Goal: Information Seeking & Learning: Learn about a topic

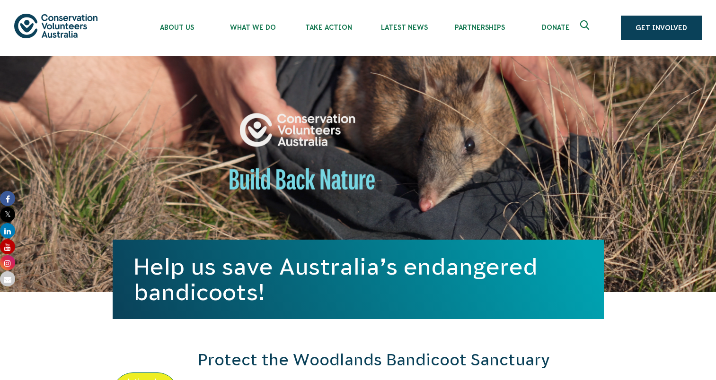
scroll to position [291, 0]
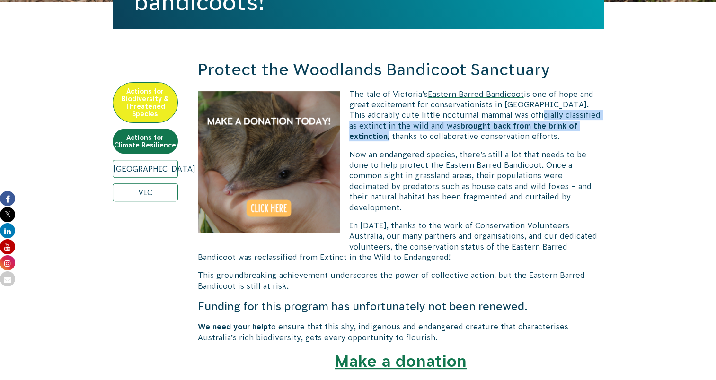
drag, startPoint x: 508, startPoint y: 115, endPoint x: 570, endPoint y: 123, distance: 62.5
click at [570, 123] on p "The tale of [PERSON_NAME]’s Eastern Barred Bandicoot is one of hope and great e…" at bounding box center [401, 115] width 406 height 53
copy p "classified as extinct in the wild and was brought back from the brink of extinc…"
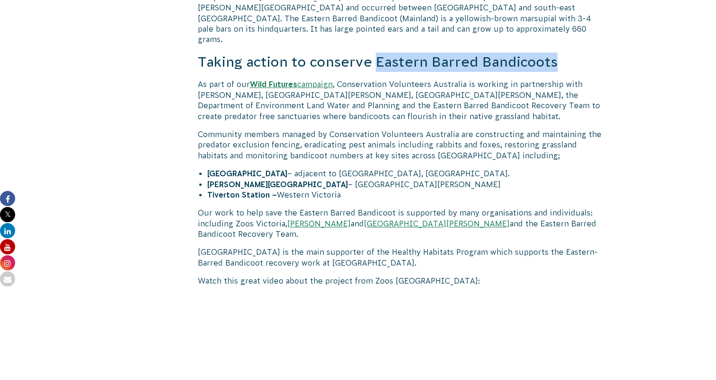
scroll to position [547, 0]
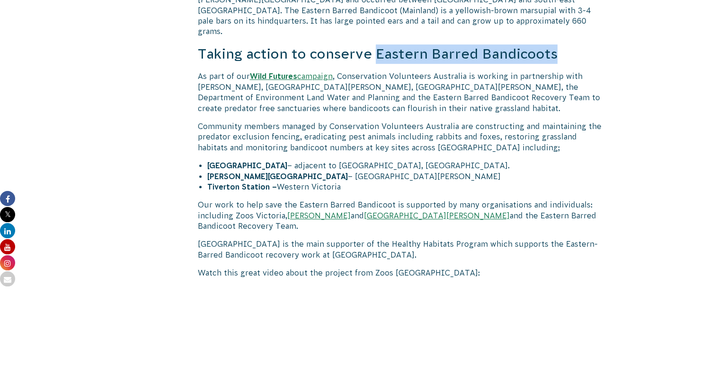
drag, startPoint x: 299, startPoint y: 144, endPoint x: 205, endPoint y: 144, distance: 94.2
click at [205, 144] on div "Once common across Victoria’s volcanic plains and grasslands, the Eastern Barre…" at bounding box center [401, 365] width 406 height 1127
drag, startPoint x: 511, startPoint y: 34, endPoint x: 377, endPoint y: 34, distance: 134.4
click at [377, 44] on h3 "Taking action to conserve Eastern Barred Bandicoots" at bounding box center [401, 53] width 406 height 19
copy h3 "Eastern Barred Bandicoots"
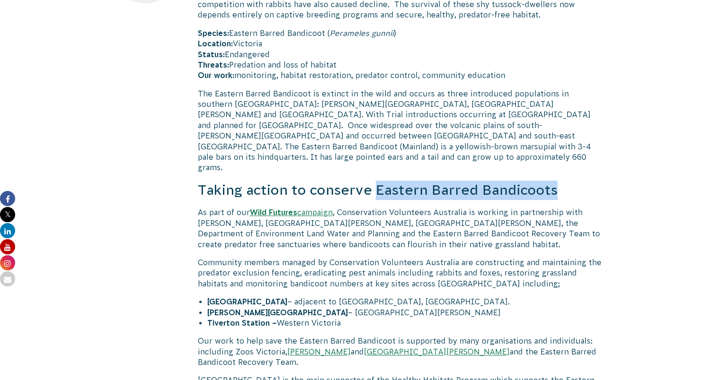
scroll to position [358, 0]
